Goal: Transaction & Acquisition: Register for event/course

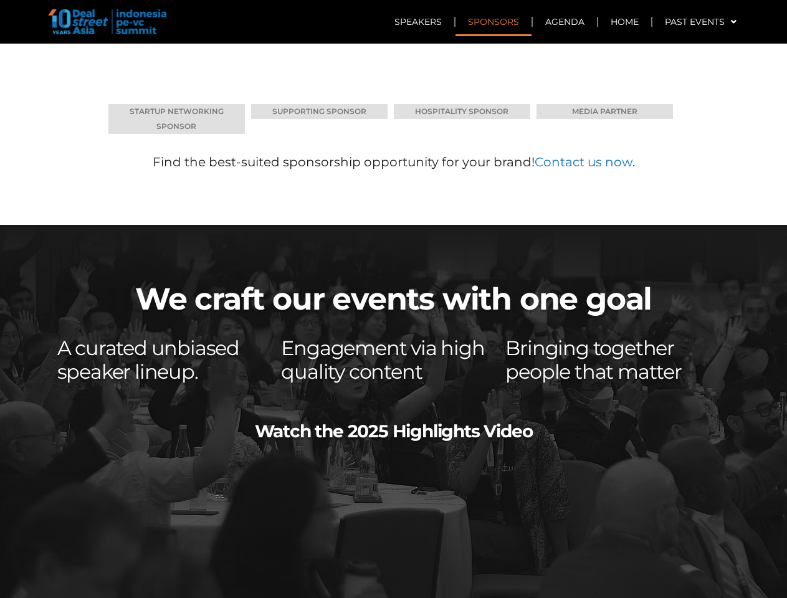
scroll to position [6255, 0]
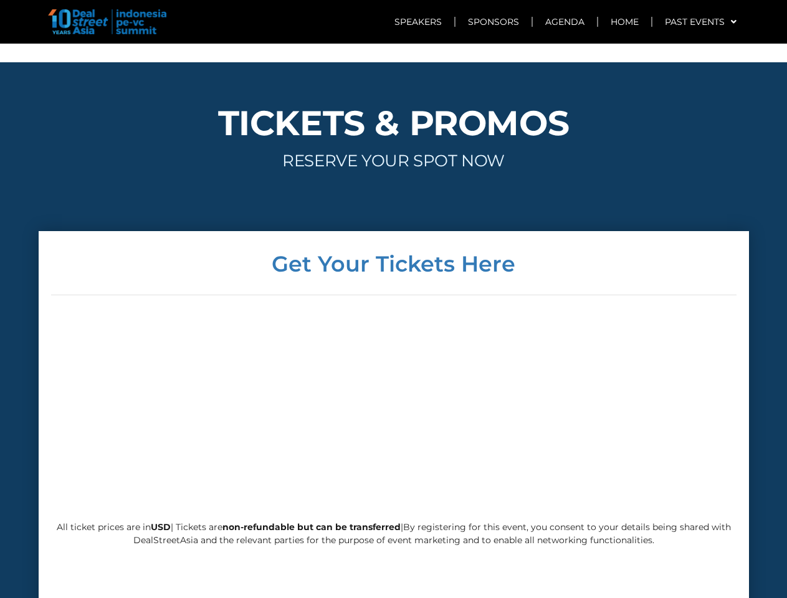
scroll to position [3115, 0]
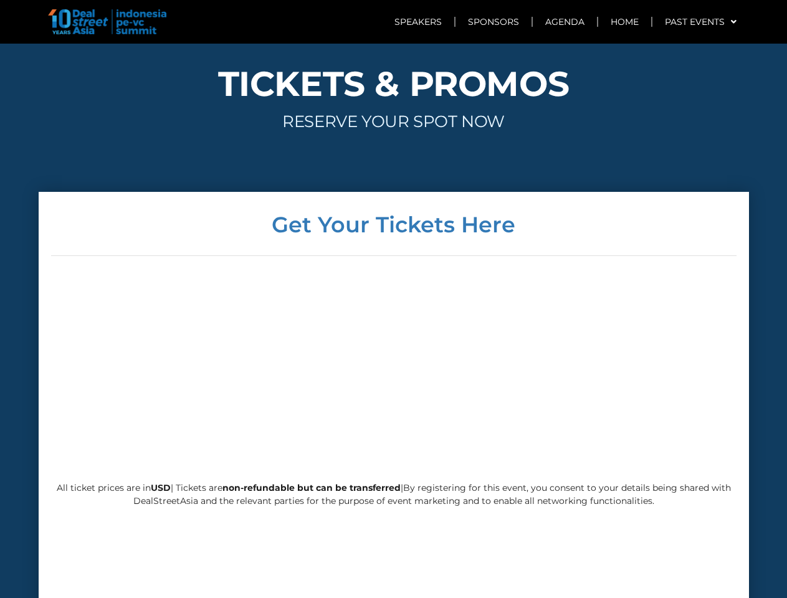
scroll to position [2872, 0]
